Goal: Navigation & Orientation: Find specific page/section

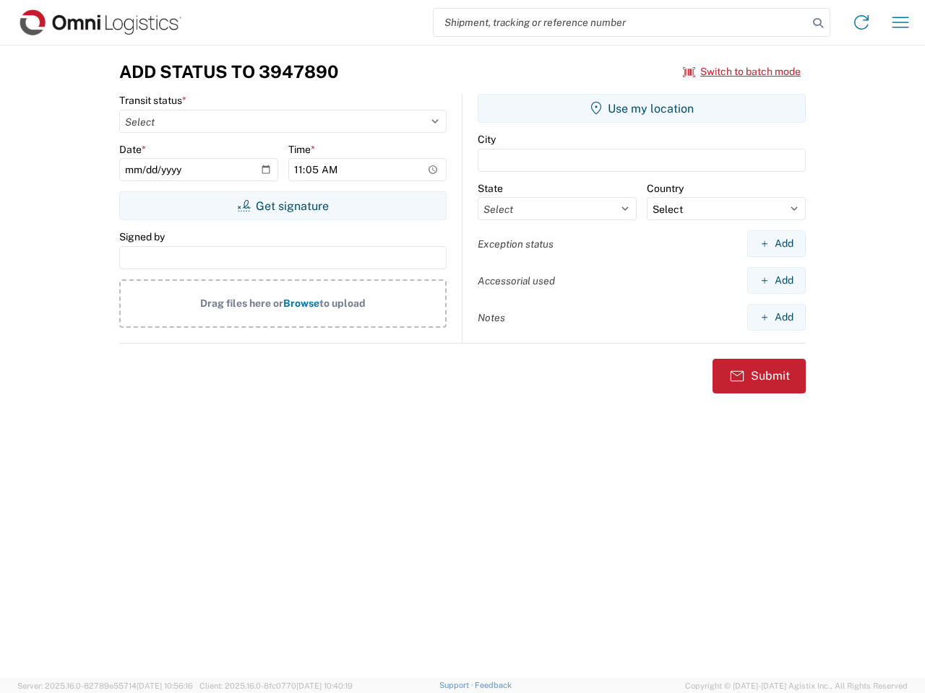
click at [621, 22] on input "search" at bounding box center [620, 22] width 374 height 27
click at [818, 23] on icon at bounding box center [818, 23] width 20 height 20
click at [861, 22] on icon at bounding box center [861, 22] width 23 height 23
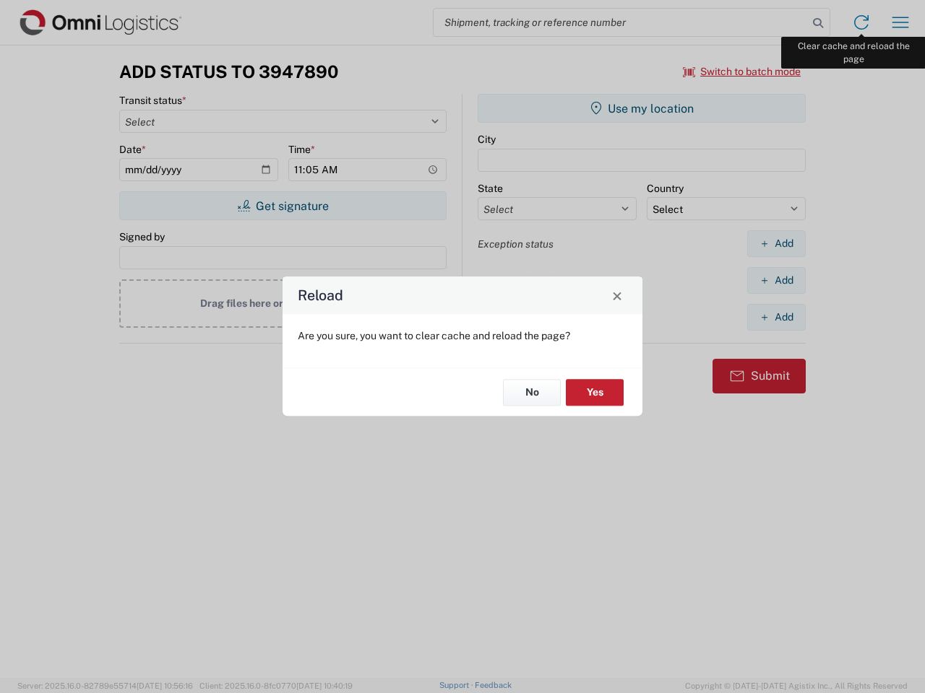
click at [900, 22] on div "Reload Are you sure, you want to clear cache and reload the page? No Yes" at bounding box center [462, 346] width 925 height 693
click at [742, 72] on div "Reload Are you sure, you want to clear cache and reload the page? No Yes" at bounding box center [462, 346] width 925 height 693
click at [282, 206] on div "Reload Are you sure, you want to clear cache and reload the page? No Yes" at bounding box center [462, 346] width 925 height 693
click at [641, 108] on div "Reload Are you sure, you want to clear cache and reload the page? No Yes" at bounding box center [462, 346] width 925 height 693
click at [776, 243] on div "Reload Are you sure, you want to clear cache and reload the page? No Yes" at bounding box center [462, 346] width 925 height 693
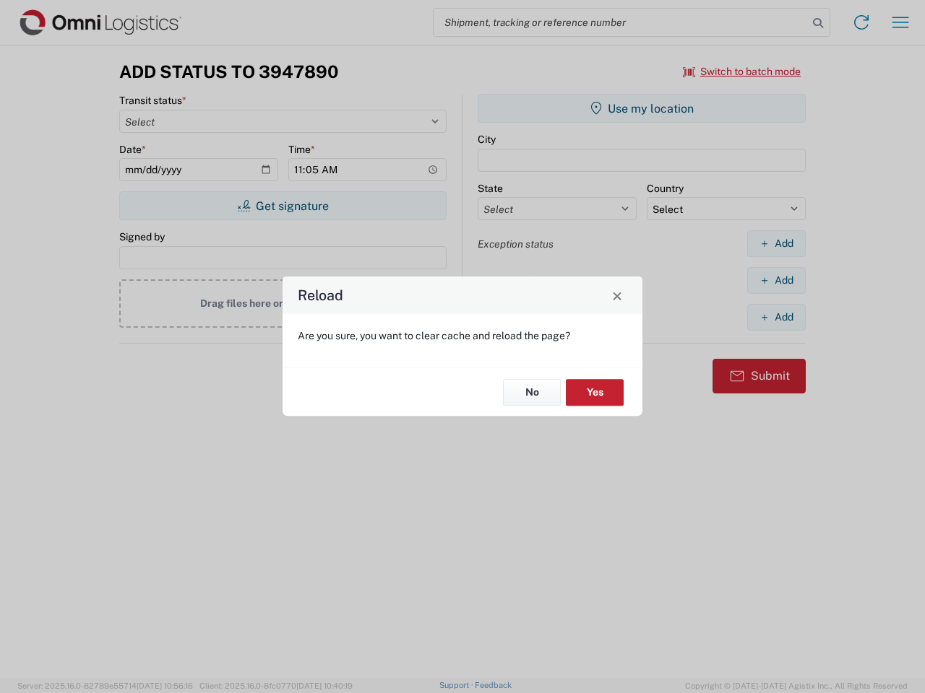
click at [776, 280] on div "Reload Are you sure, you want to clear cache and reload the page? No Yes" at bounding box center [462, 346] width 925 height 693
click at [776, 317] on div "Reload Are you sure, you want to clear cache and reload the page? No Yes" at bounding box center [462, 346] width 925 height 693
